Goal: Transaction & Acquisition: Purchase product/service

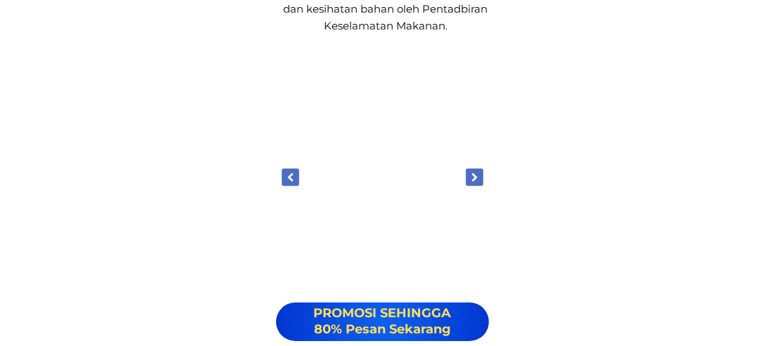
scroll to position [18118, 0]
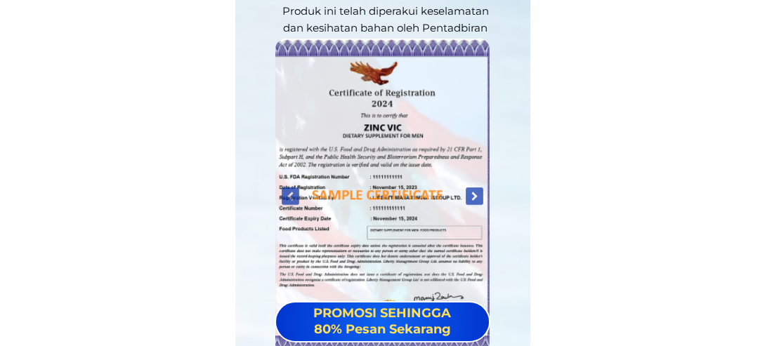
click at [451, 178] on div at bounding box center [382, 196] width 215 height 315
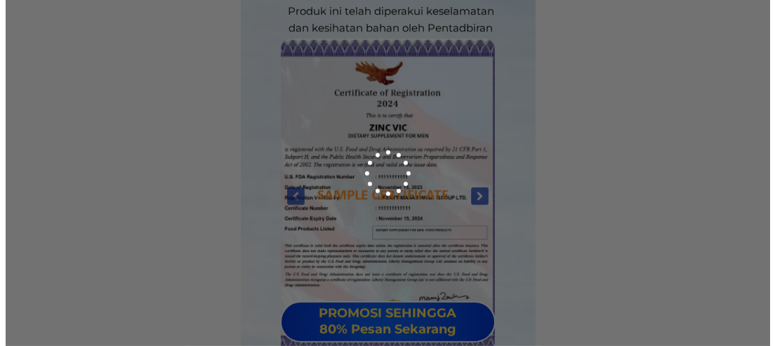
scroll to position [0, 0]
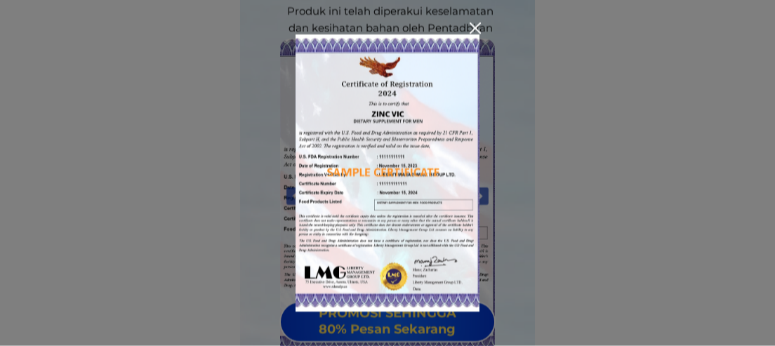
click at [455, 255] on img at bounding box center [388, 172] width 185 height 277
click at [473, 195] on img at bounding box center [388, 172] width 185 height 277
click at [477, 29] on div at bounding box center [475, 27] width 11 height 11
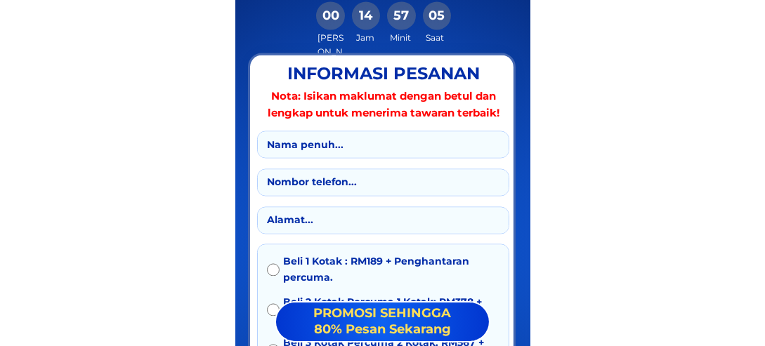
scroll to position [14467, 0]
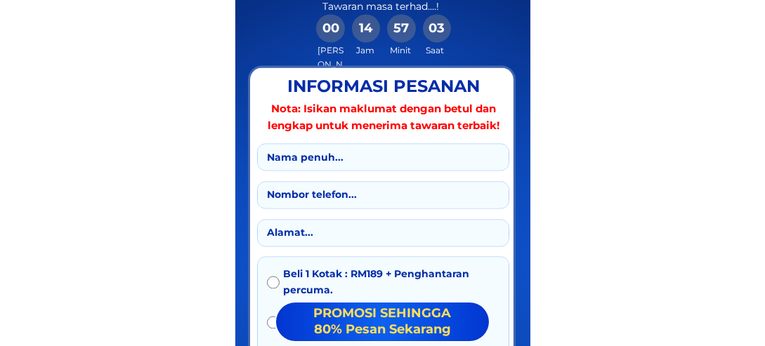
click at [371, 164] on input "text" at bounding box center [382, 157] width 239 height 26
type input "[PERSON_NAME]"
type input "0194171060"
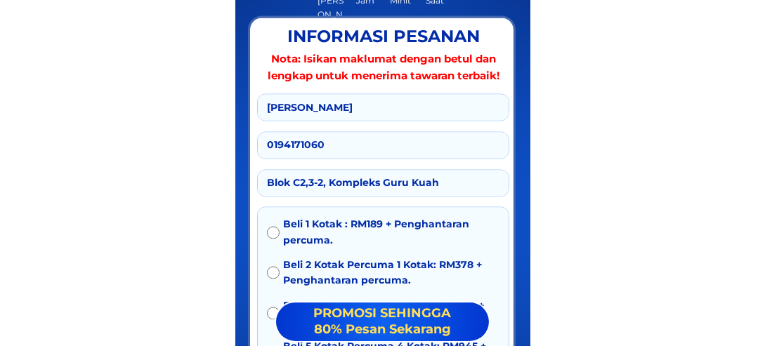
scroll to position [14537, 0]
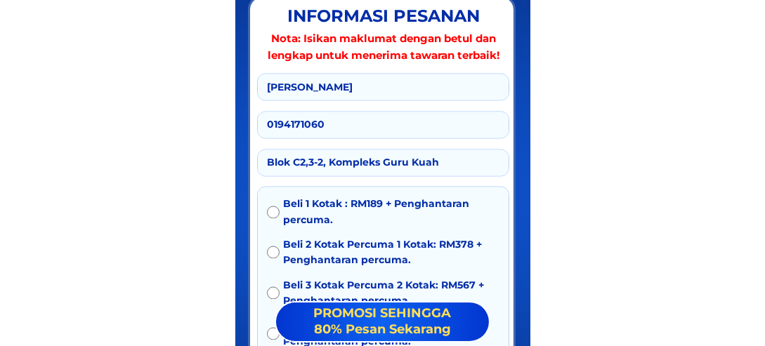
click at [447, 169] on input "Blok C2,3-2, Kompleks Guru Kuah" at bounding box center [382, 163] width 239 height 26
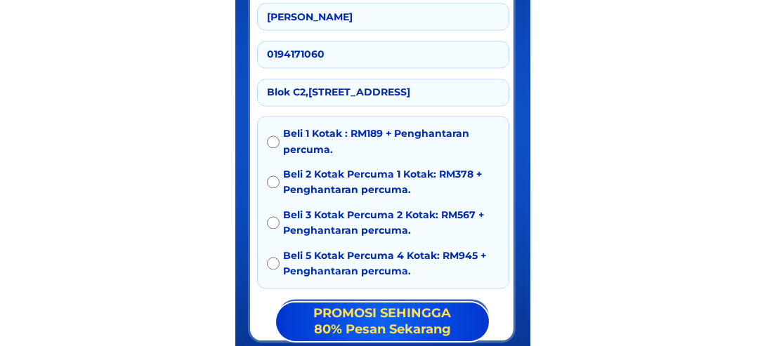
scroll to position [0, 22]
click at [442, 91] on input "Blok C2,[STREET_ADDRESS]" at bounding box center [382, 92] width 239 height 26
click at [501, 91] on input "[STREET_ADDRESS]" at bounding box center [382, 92] width 239 height 26
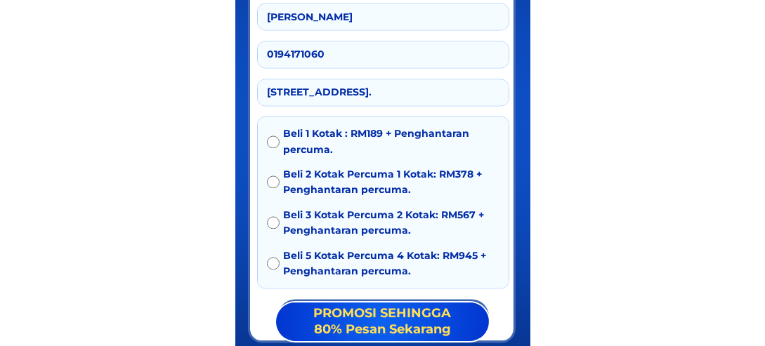
type input "[STREET_ADDRESS]."
click at [274, 143] on input "radio" at bounding box center [273, 142] width 13 height 13
radio input "true"
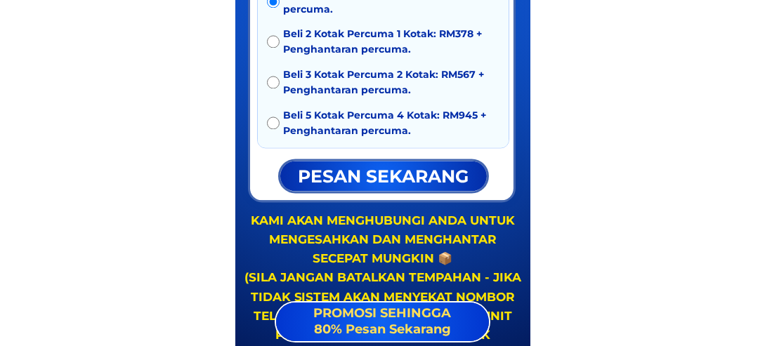
scroll to position [14818, 0]
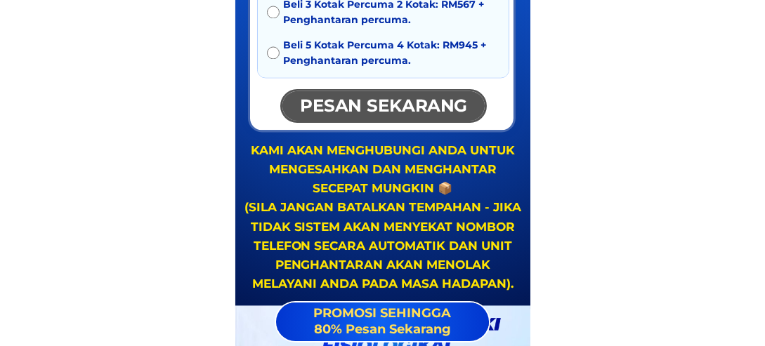
click at [382, 108] on p "pesan sekarang" at bounding box center [383, 106] width 207 height 30
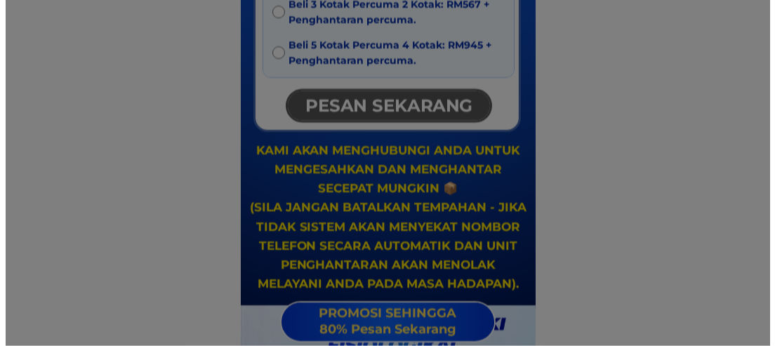
scroll to position [0, 0]
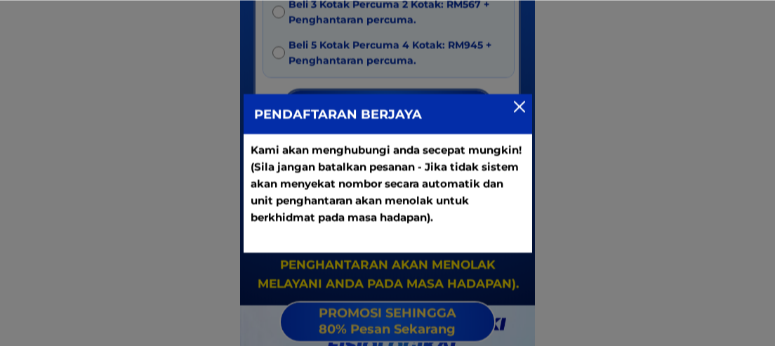
click at [519, 107] on div at bounding box center [519, 106] width 11 height 11
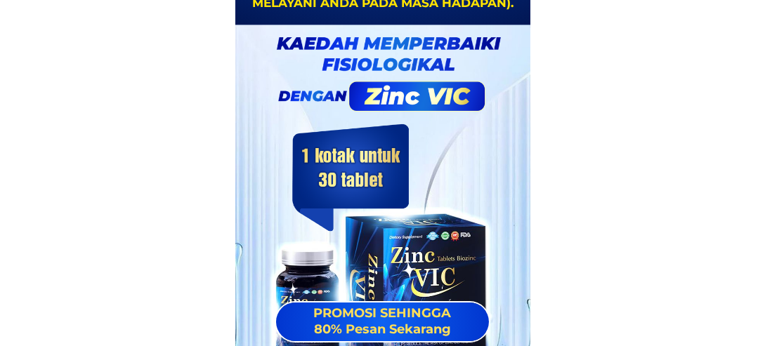
scroll to position [14959, 0]
